Goal: Task Accomplishment & Management: Manage account settings

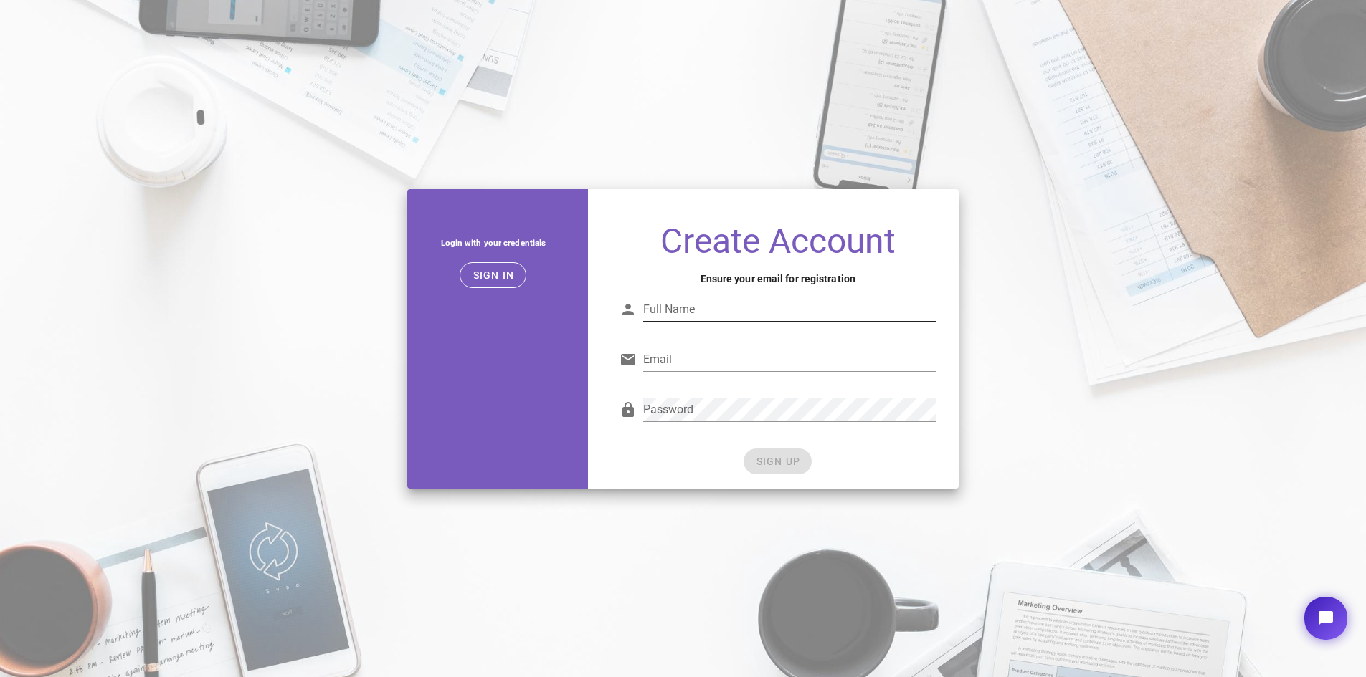
click at [682, 308] on input "Full Name" at bounding box center [789, 309] width 292 height 23
click at [700, 457] on div "SIGN UP" at bounding box center [777, 462] width 316 height 26
click at [696, 318] on input "Full Name" at bounding box center [789, 309] width 292 height 23
click at [697, 314] on input "Full Name" at bounding box center [789, 309] width 292 height 23
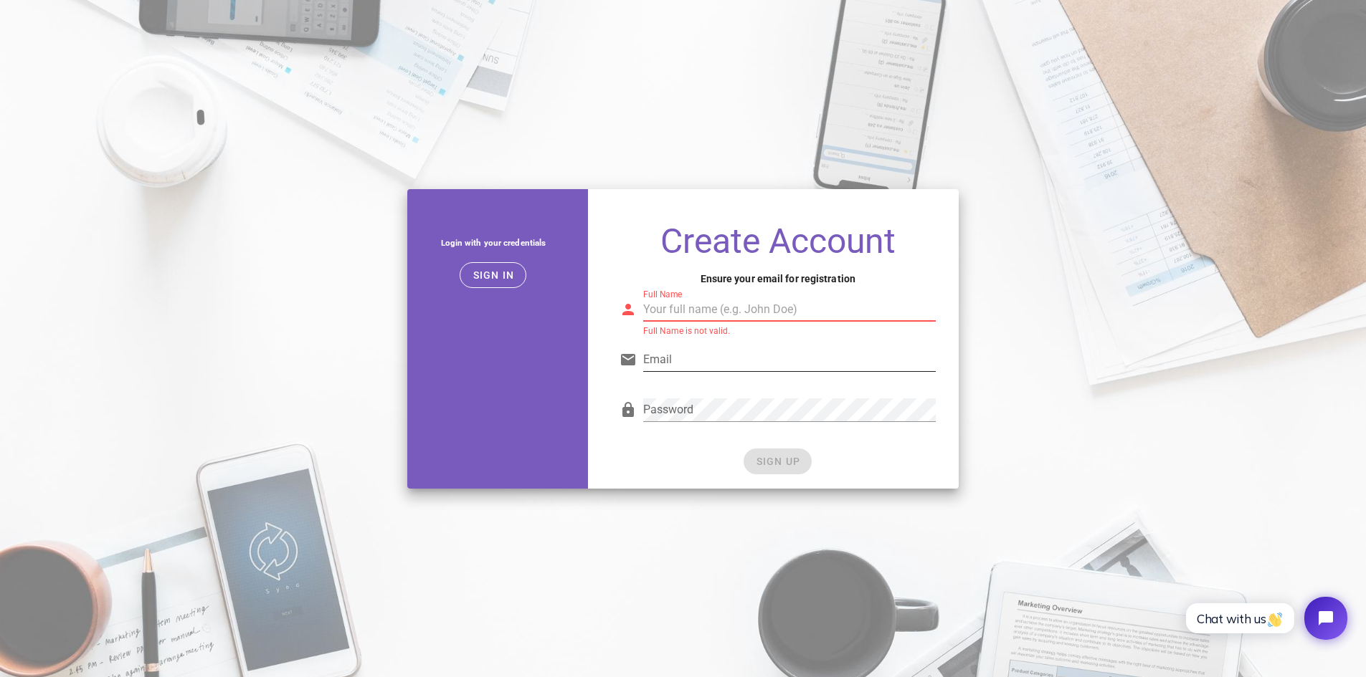
type input "Navi AI"
click at [694, 356] on input "Email" at bounding box center [789, 359] width 292 height 23
type input "naviautomacao8@gmail.com"
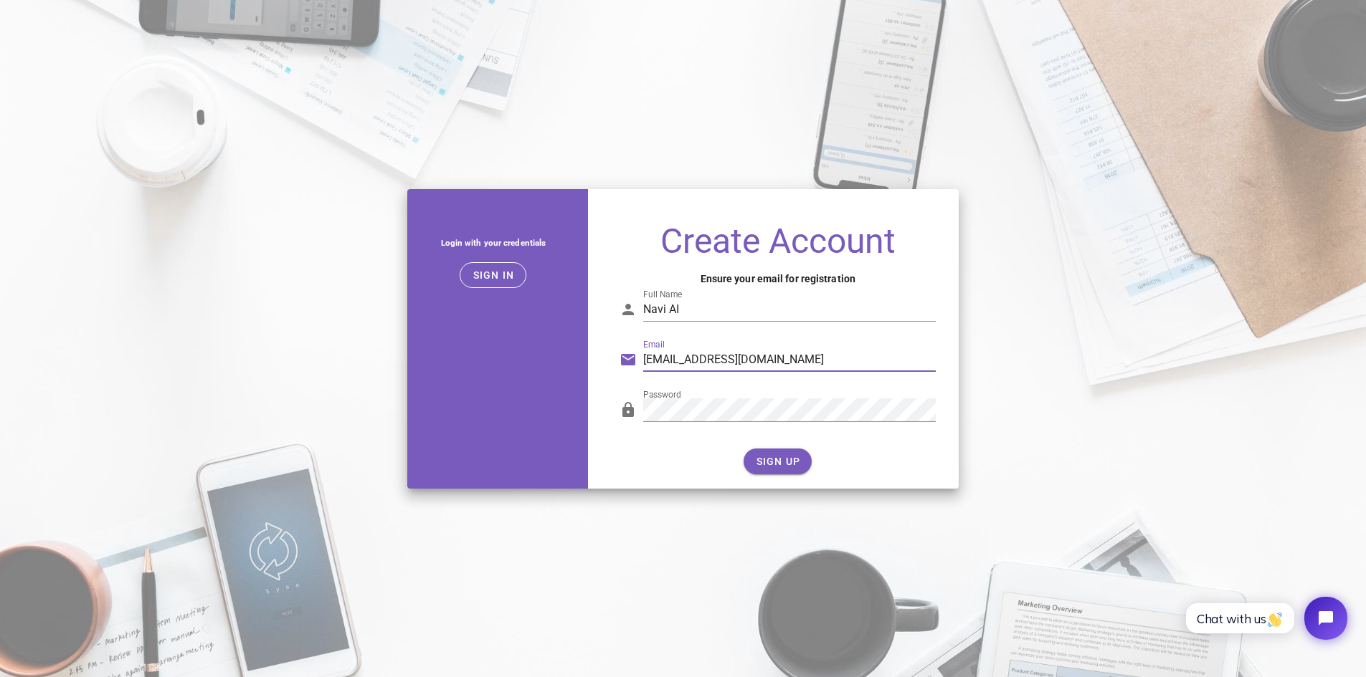
click at [793, 356] on input "naviautomacao8@gmail.com" at bounding box center [789, 359] width 292 height 23
click at [791, 452] on button "SIGN UP" at bounding box center [777, 462] width 68 height 26
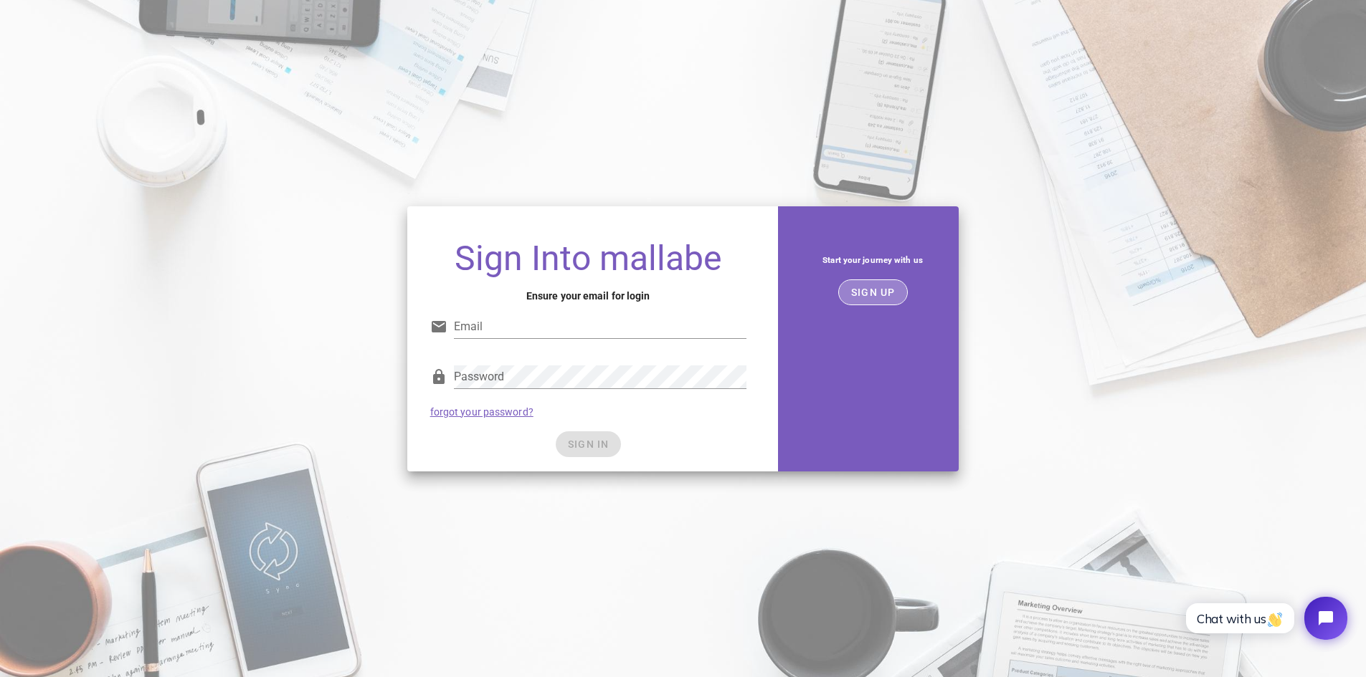
click at [894, 285] on button "SIGN UP" at bounding box center [873, 293] width 70 height 26
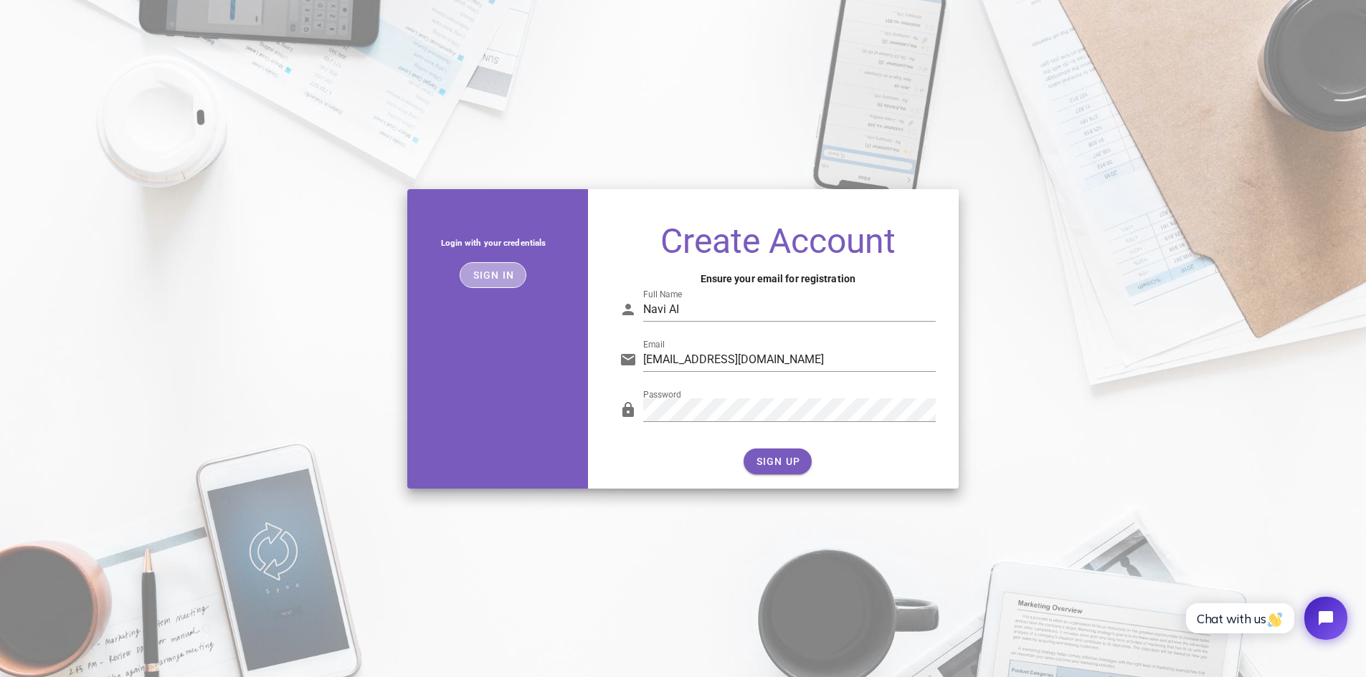
click at [507, 265] on button "Sign in" at bounding box center [492, 275] width 67 height 26
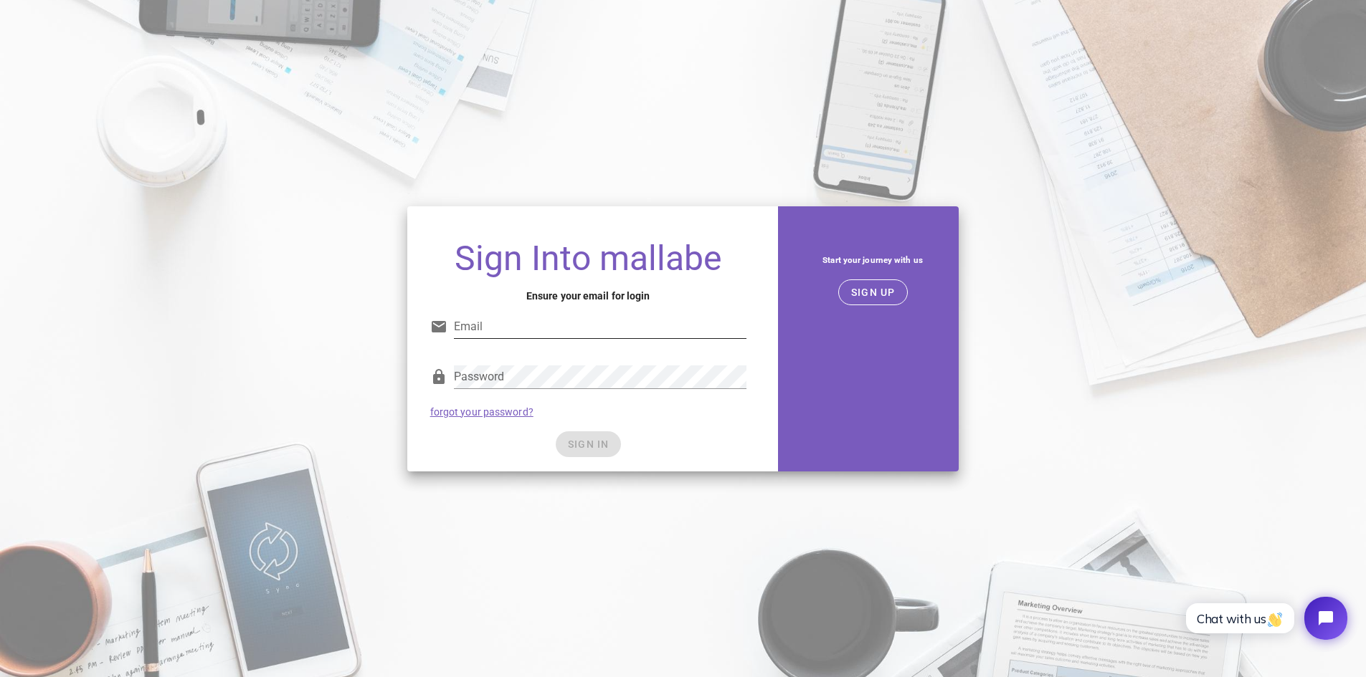
click at [509, 322] on input "Email" at bounding box center [600, 326] width 292 height 23
type input "naviautomacao8@gmail.com"
click at [561, 435] on button "SIGN IN" at bounding box center [588, 445] width 65 height 26
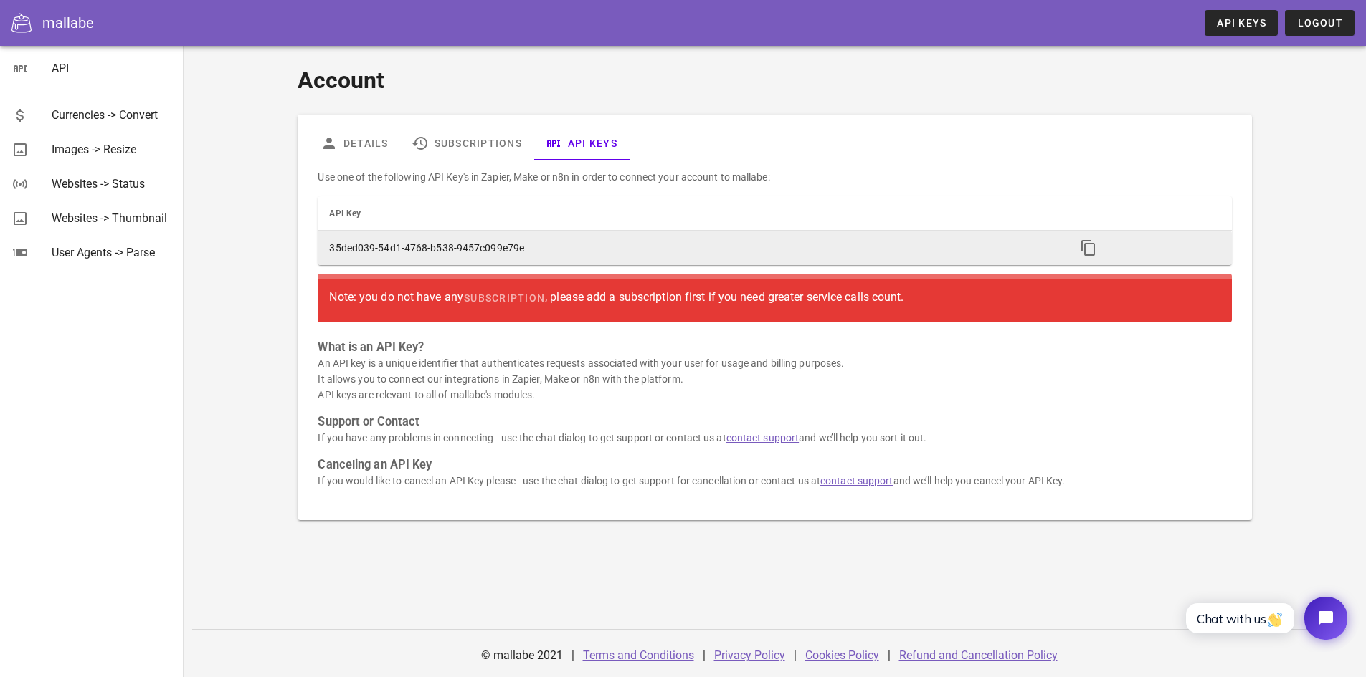
click at [420, 246] on td "35ded039-54d1-4768-b538-9457c099e79e" at bounding box center [691, 248] width 746 height 34
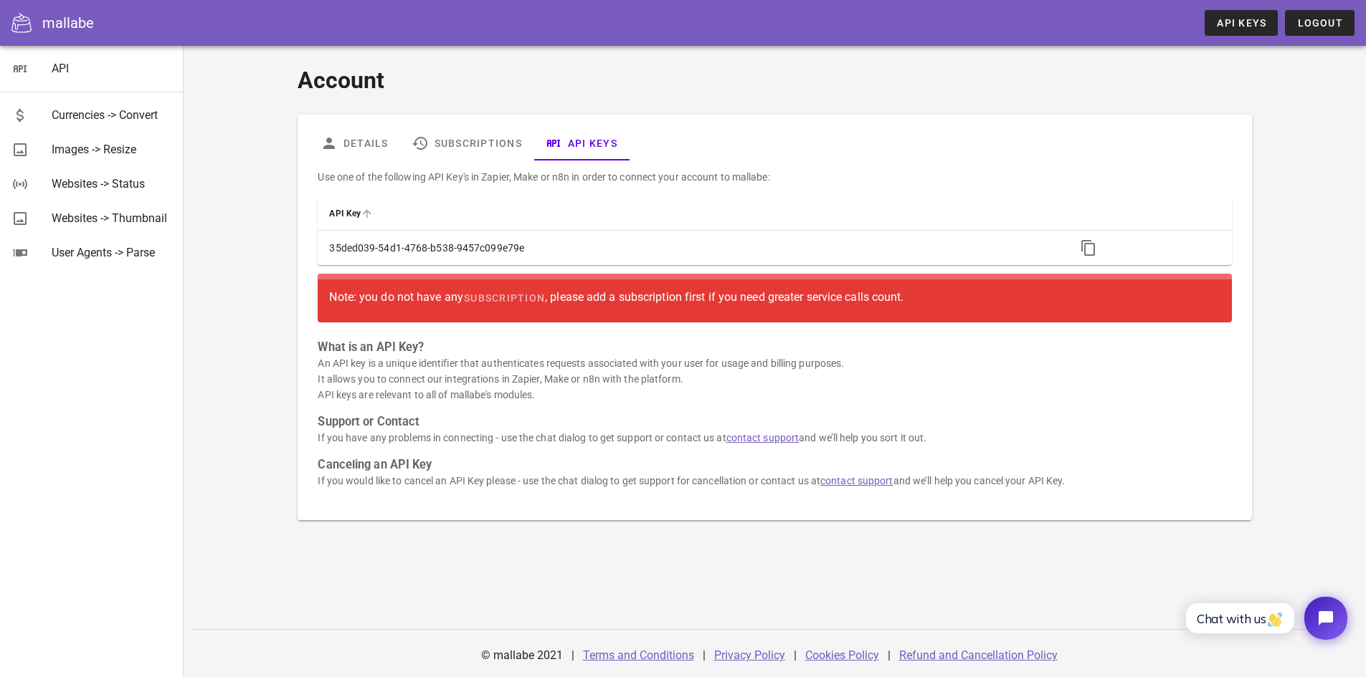
copy table "API Key"
